Goal: Transaction & Acquisition: Download file/media

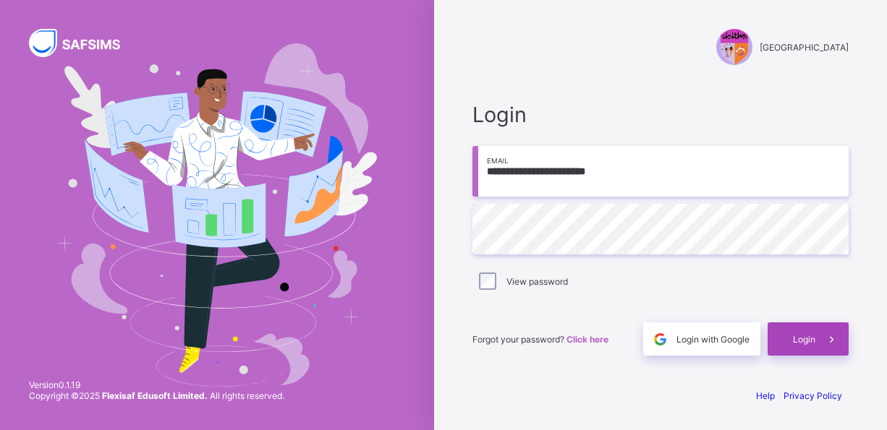
click at [809, 340] on span "Login" at bounding box center [804, 339] width 22 height 11
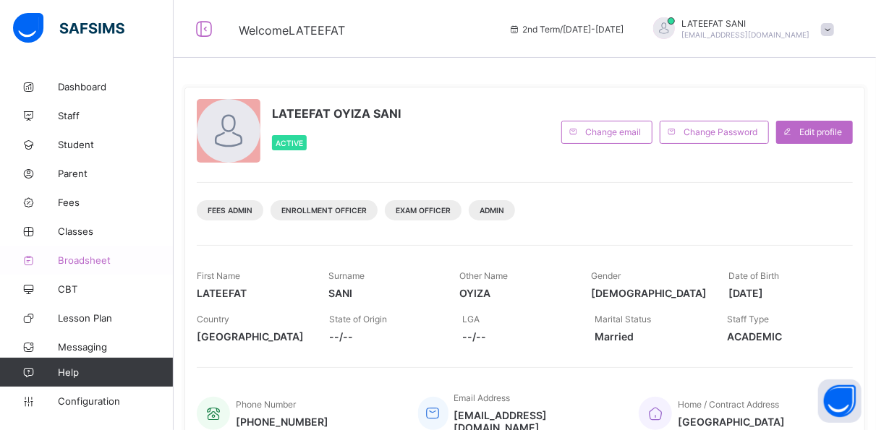
click at [100, 263] on span "Broadsheet" at bounding box center [116, 261] width 116 height 12
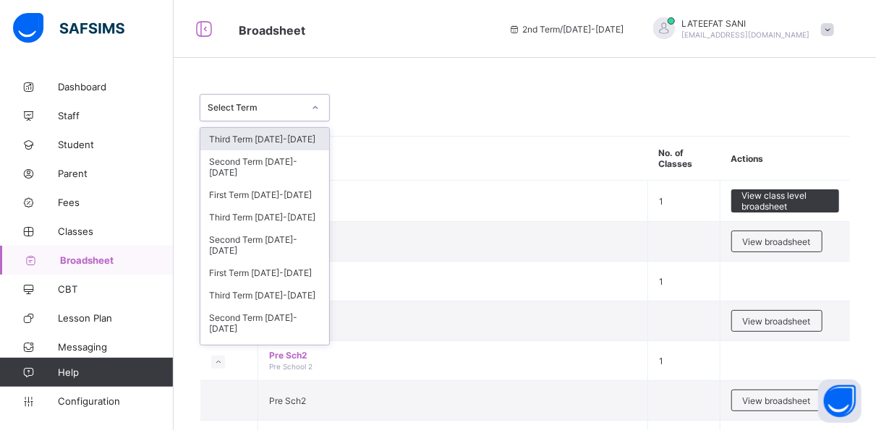
click at [318, 107] on icon at bounding box center [315, 108] width 9 height 14
click at [296, 143] on div "Third Term 2024-2025" at bounding box center [264, 139] width 129 height 22
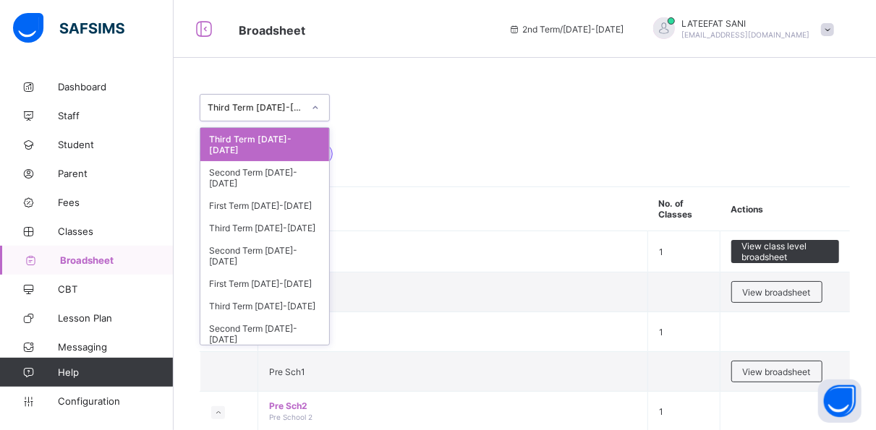
click at [318, 107] on icon at bounding box center [315, 107] width 5 height 3
click at [433, 157] on div "3rd Term [DATE]-[DATE]" at bounding box center [525, 147] width 650 height 51
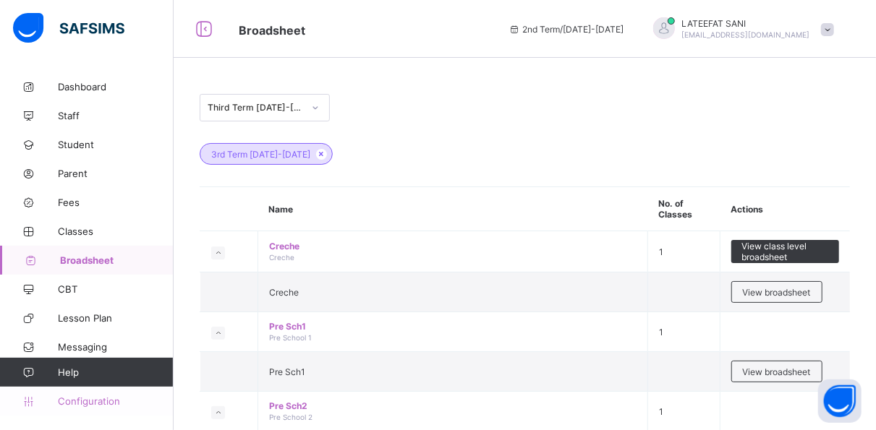
click at [63, 401] on span "Configuration" at bounding box center [115, 402] width 115 height 12
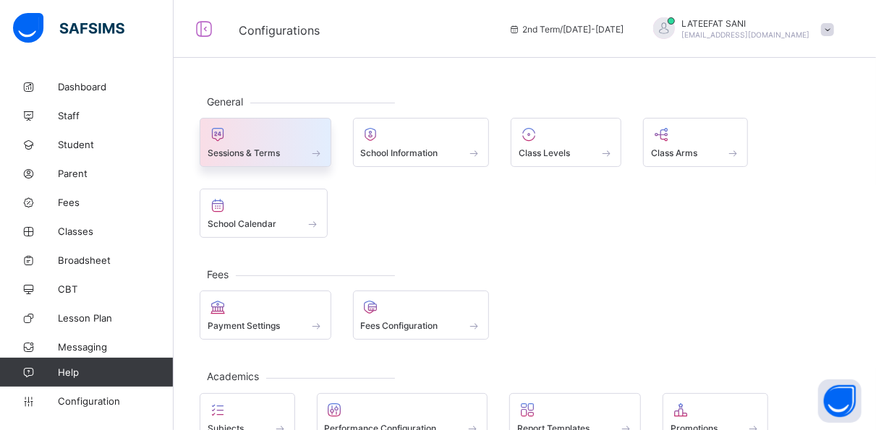
click at [288, 140] on div at bounding box center [266, 134] width 116 height 17
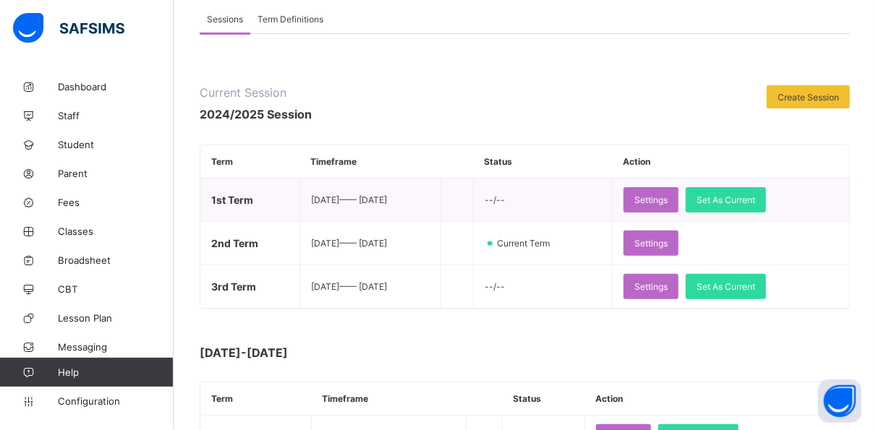
scroll to position [123, 0]
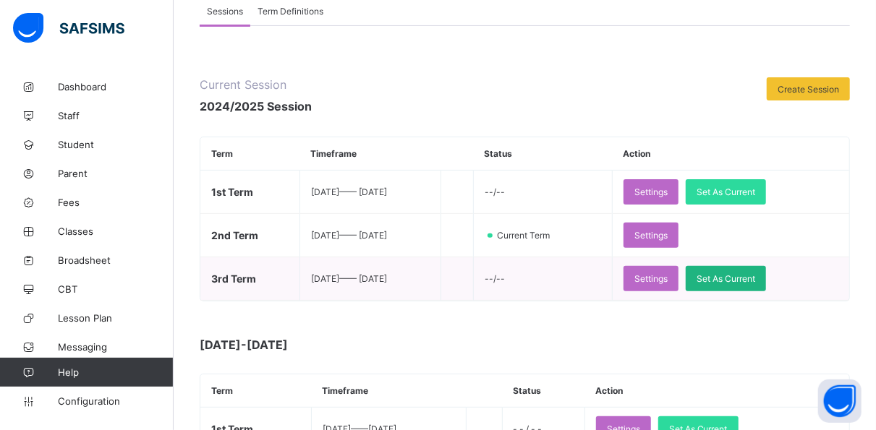
click at [744, 281] on span "Set As Current" at bounding box center [726, 278] width 59 height 11
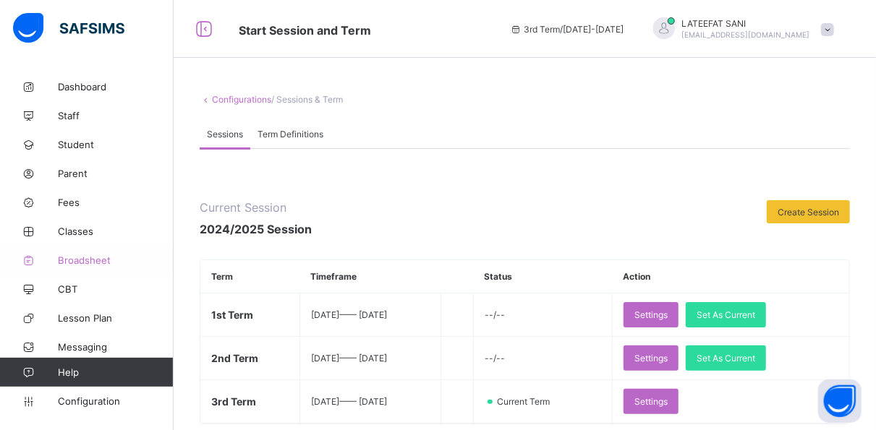
click at [95, 259] on span "Broadsheet" at bounding box center [116, 261] width 116 height 12
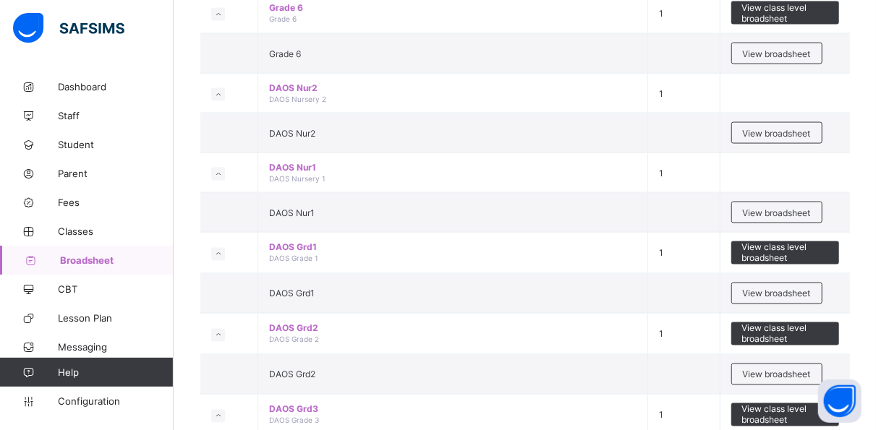
scroll to position [1127, 0]
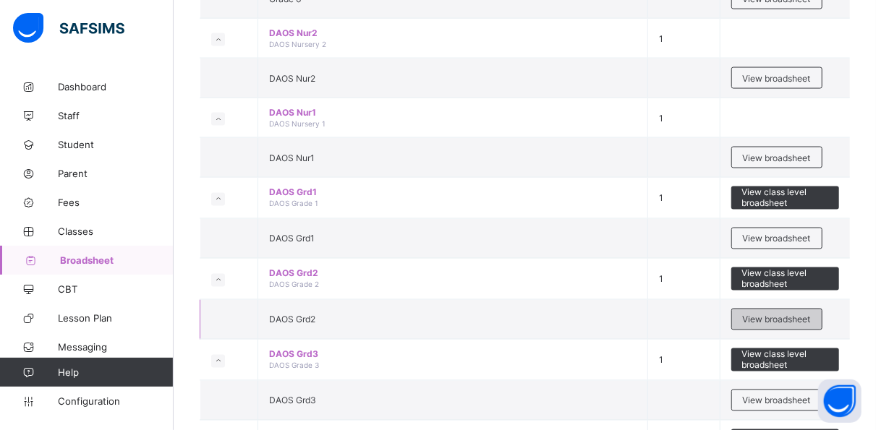
click at [770, 315] on span "View broadsheet" at bounding box center [777, 320] width 68 height 11
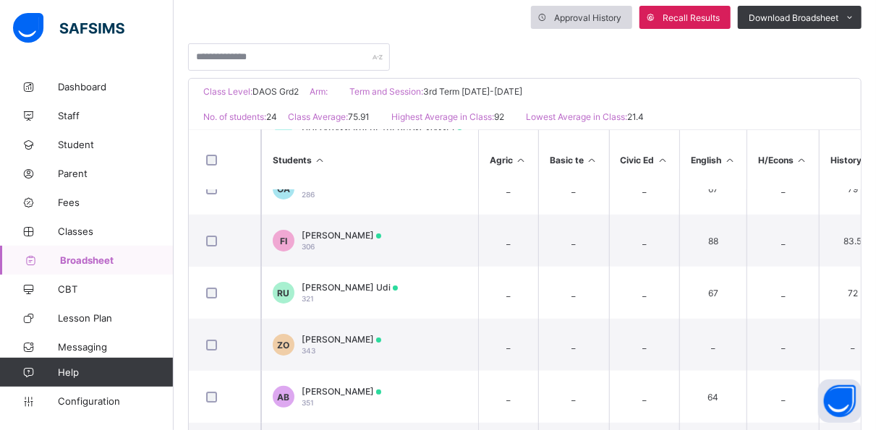
scroll to position [80, 0]
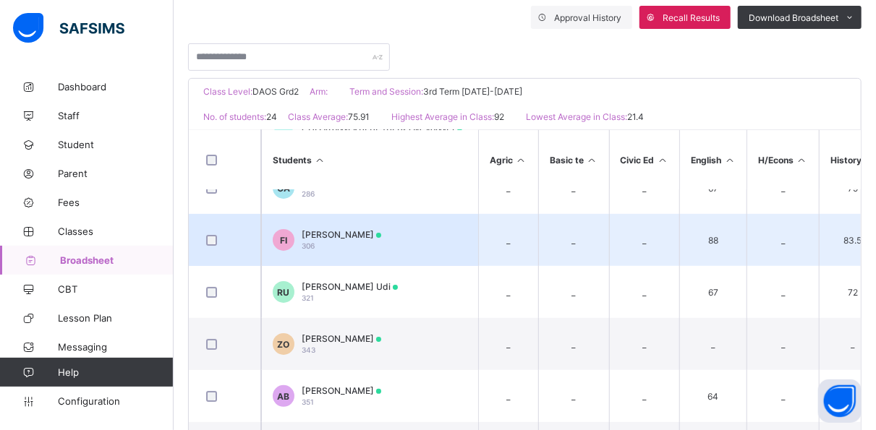
click at [410, 249] on td "FI Fareedah Adio Isah 306" at bounding box center [369, 240] width 217 height 52
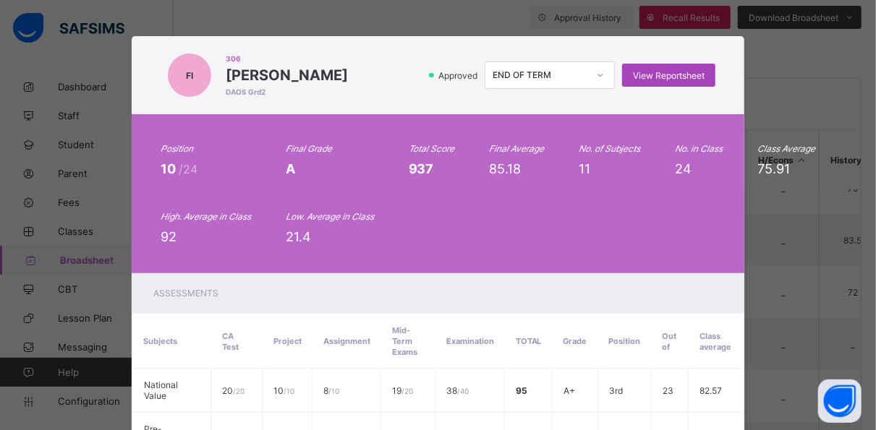
click at [673, 70] on span "View Reportsheet" at bounding box center [669, 75] width 72 height 11
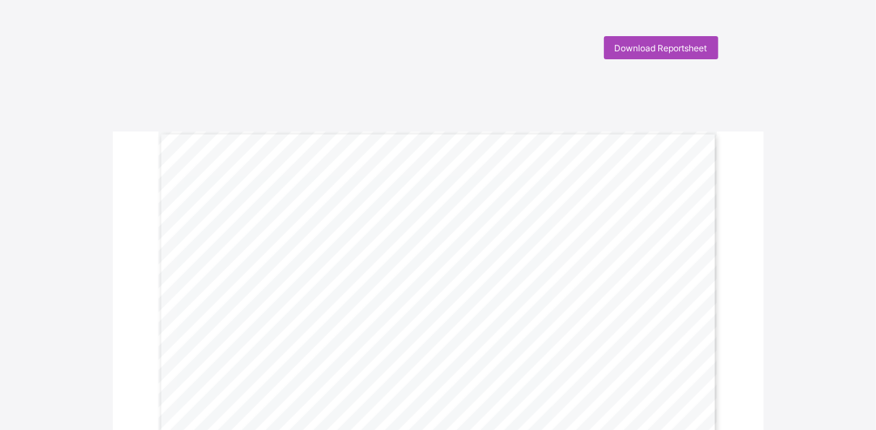
click at [671, 49] on span "Download Reportsheet" at bounding box center [661, 48] width 93 height 11
